Goal: Task Accomplishment & Management: Manage account settings

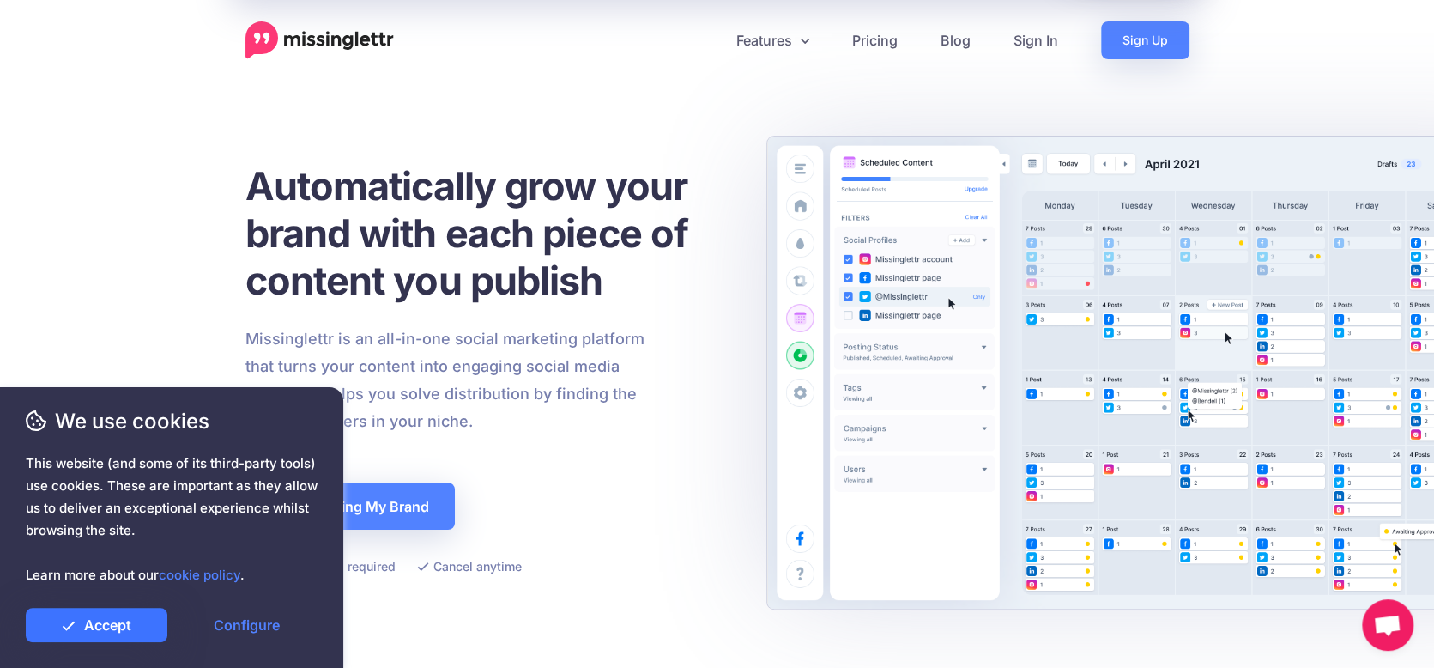
click at [100, 627] on link "Accept" at bounding box center [97, 625] width 142 height 34
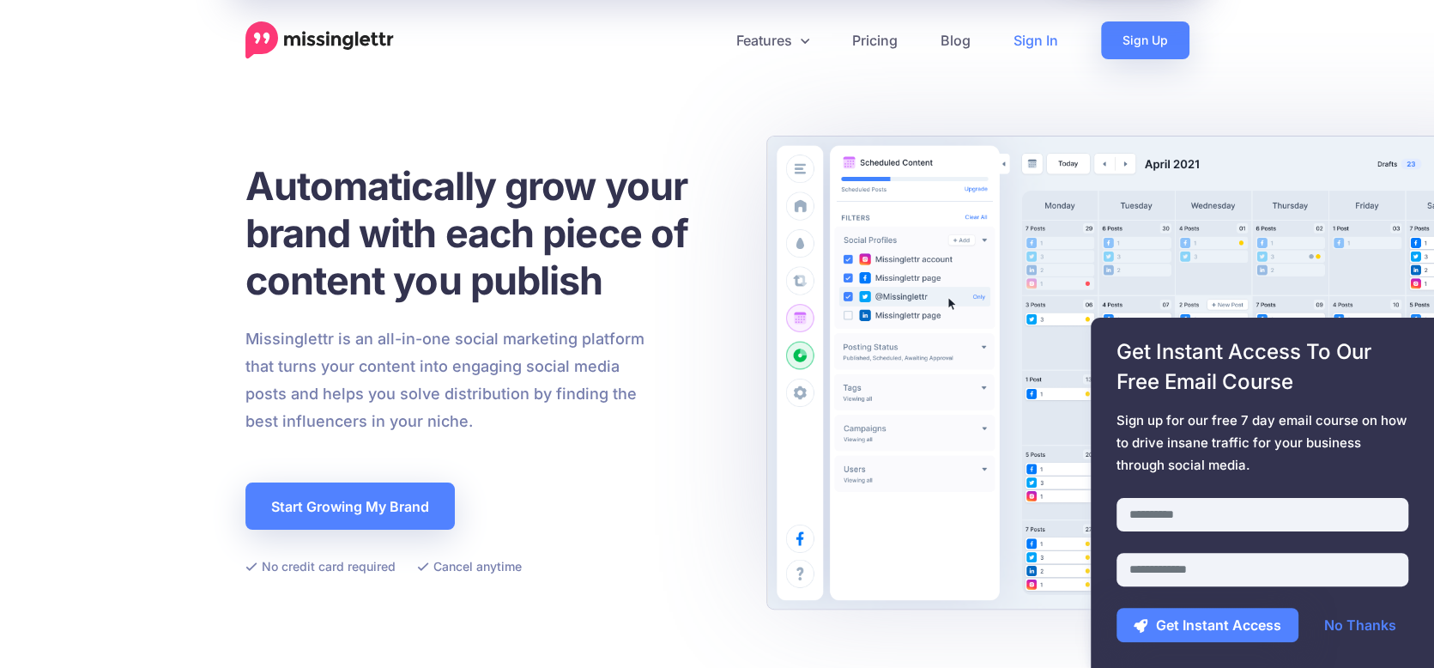
click at [1044, 42] on link "Sign In" at bounding box center [1036, 40] width 88 height 38
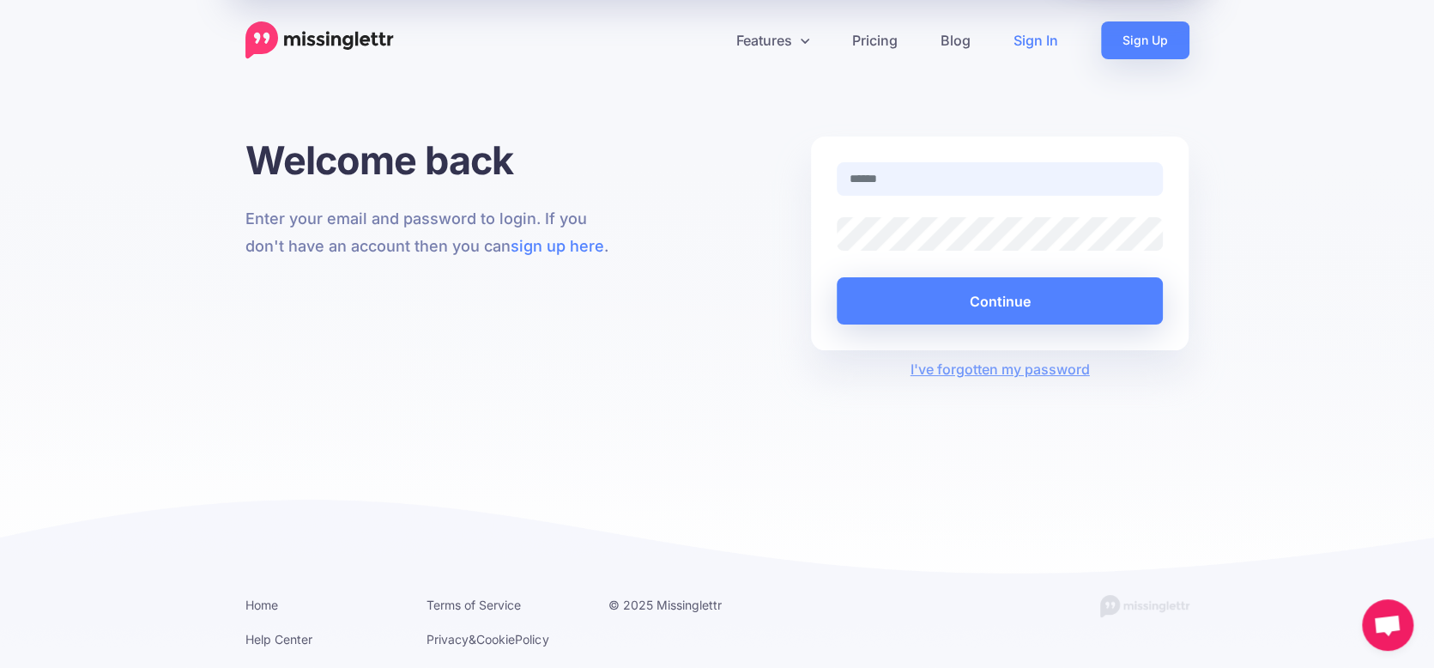
click at [837, 196] on div at bounding box center [837, 196] width 0 height 0
click at [887, 177] on input "text" at bounding box center [1000, 178] width 327 height 33
click at [837, 196] on div at bounding box center [837, 196] width 0 height 0
type input "**********"
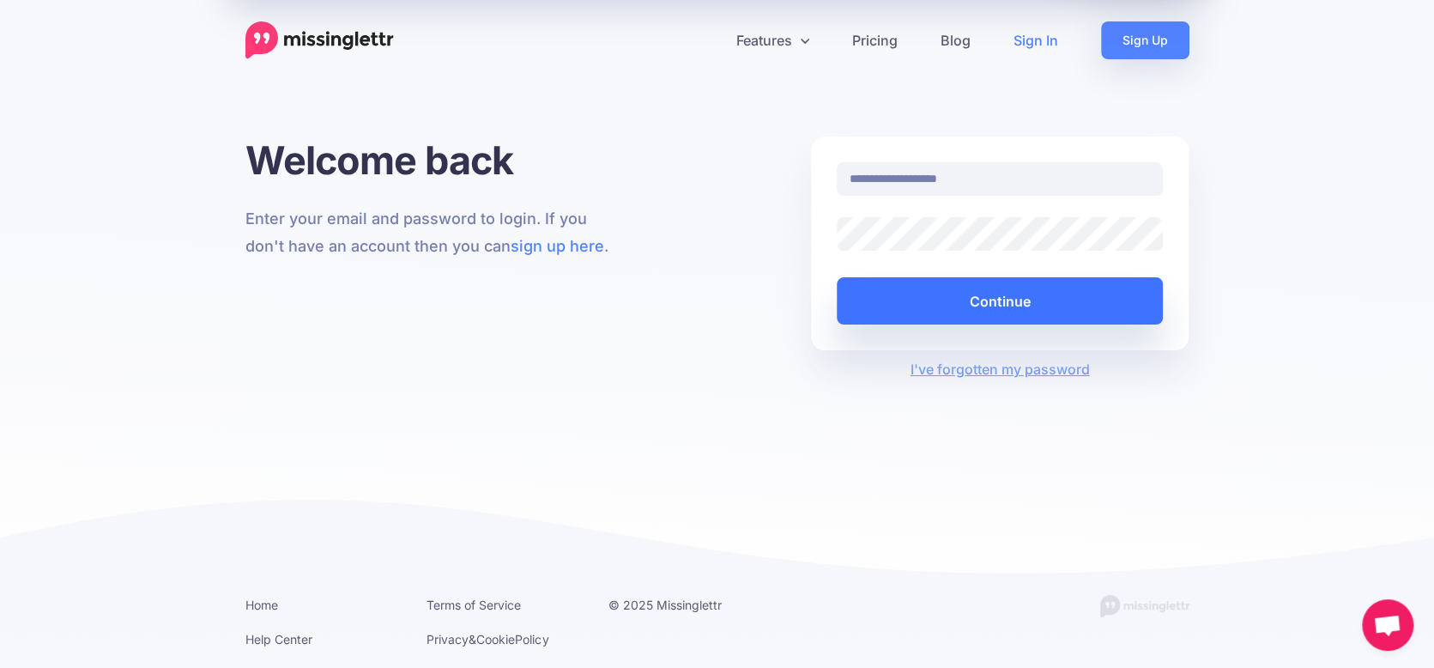
click at [1002, 303] on button "Continue" at bounding box center [1000, 300] width 327 height 47
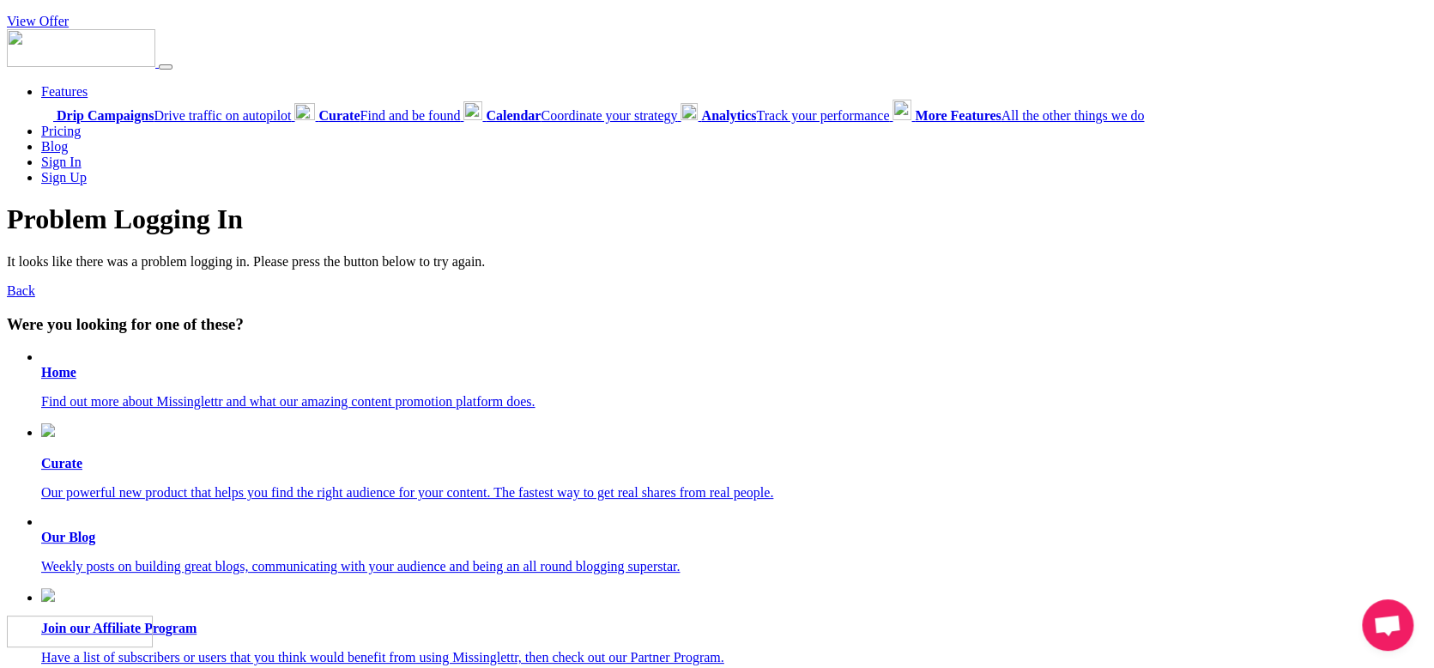
click at [70, 162] on link "Sign In" at bounding box center [61, 161] width 40 height 15
